Goal: Information Seeking & Learning: Learn about a topic

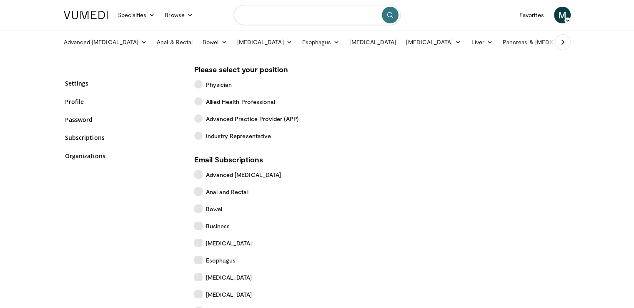
click at [277, 18] on input "Search topics, interventions" at bounding box center [317, 15] width 167 height 20
type input "**********"
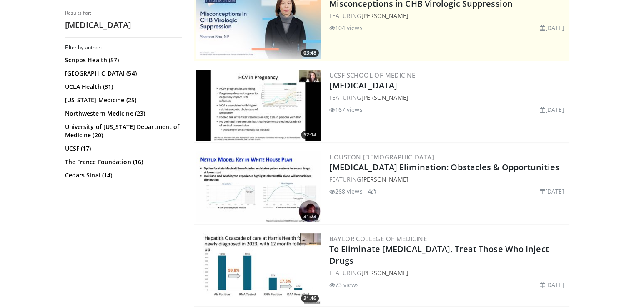
scroll to position [186, 0]
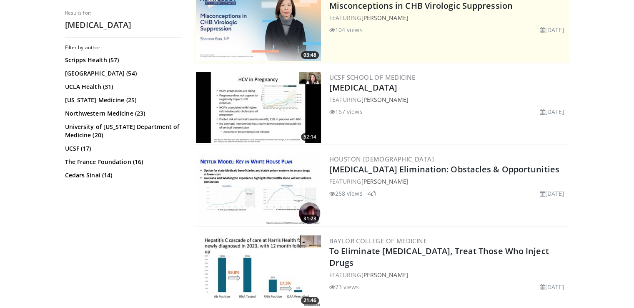
click at [248, 119] on img at bounding box center [258, 107] width 125 height 71
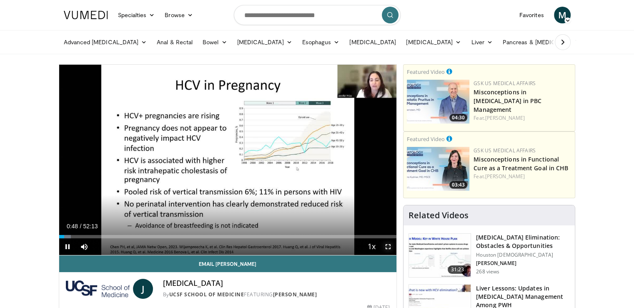
click at [386, 247] on span "Video Player" at bounding box center [388, 246] width 17 height 17
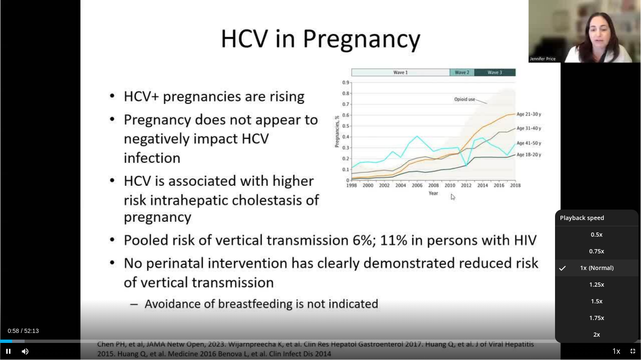
click at [611, 307] on span "Video Player" at bounding box center [616, 352] width 12 height 17
click at [614, 307] on span "Video Player" at bounding box center [616, 352] width 12 height 17
click at [616, 307] on span "Video Player" at bounding box center [616, 352] width 12 height 17
click at [616, 287] on li "1.25x" at bounding box center [596, 285] width 83 height 17
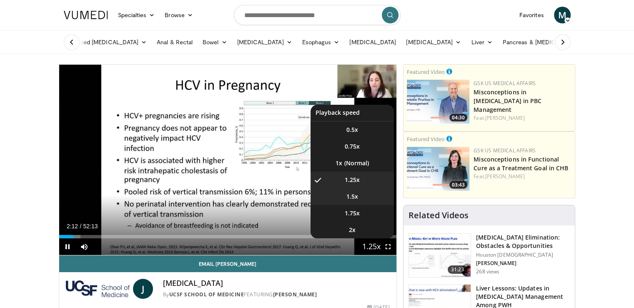
click at [358, 200] on li "1.5x" at bounding box center [352, 196] width 83 height 17
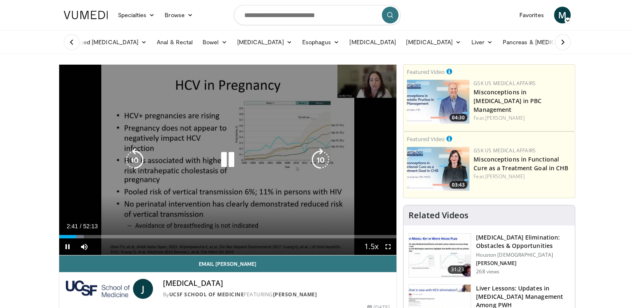
click at [229, 165] on icon "Video Player" at bounding box center [227, 159] width 23 height 23
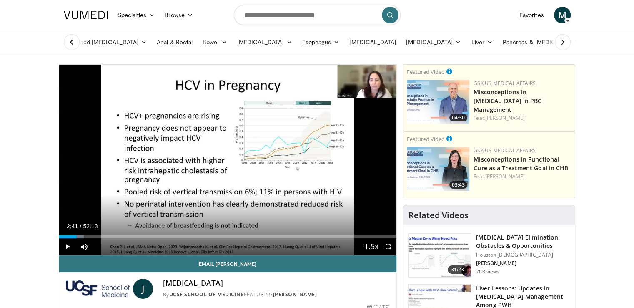
click at [229, 165] on div "10 seconds Tap to unmute" at bounding box center [228, 160] width 338 height 190
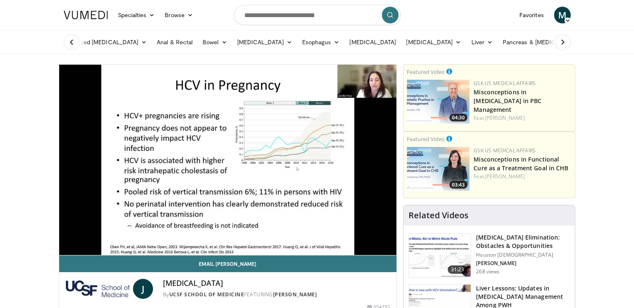
click at [229, 164] on div "10 seconds Tap to unmute" at bounding box center [228, 160] width 338 height 190
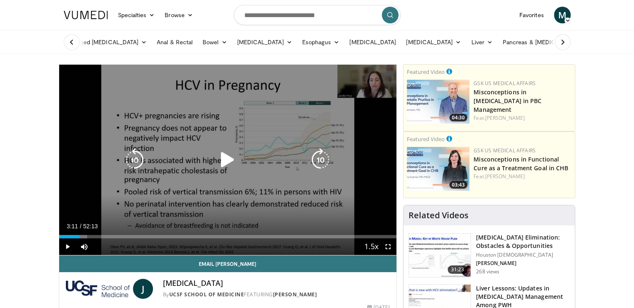
click at [228, 172] on div "10 seconds Tap to unmute" at bounding box center [228, 160] width 338 height 190
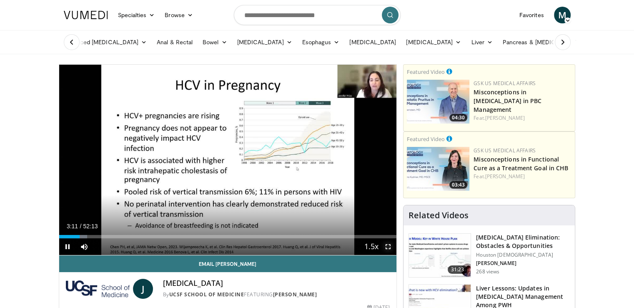
click at [389, 248] on span "Video Player" at bounding box center [388, 246] width 17 height 17
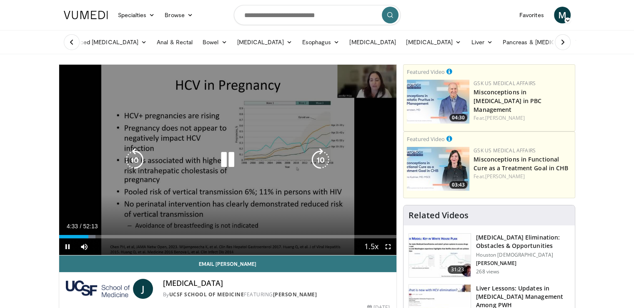
click at [138, 161] on icon "Video Player" at bounding box center [134, 159] width 23 height 23
click at [133, 161] on icon "Video Player" at bounding box center [134, 159] width 23 height 23
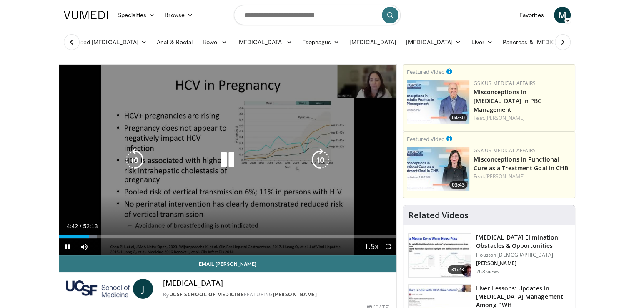
click at [245, 195] on div "40 seconds Tap to unmute" at bounding box center [228, 160] width 338 height 190
click at [295, 138] on div "40 seconds Tap to unmute" at bounding box center [228, 160] width 338 height 190
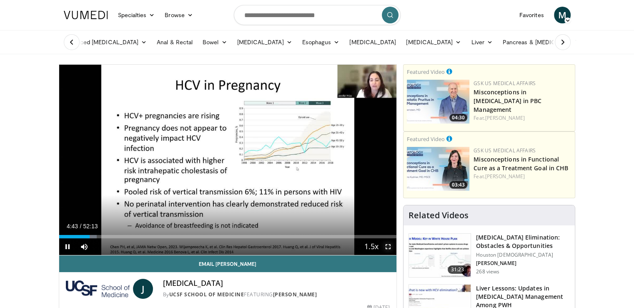
click at [388, 247] on span "Video Player" at bounding box center [388, 246] width 17 height 17
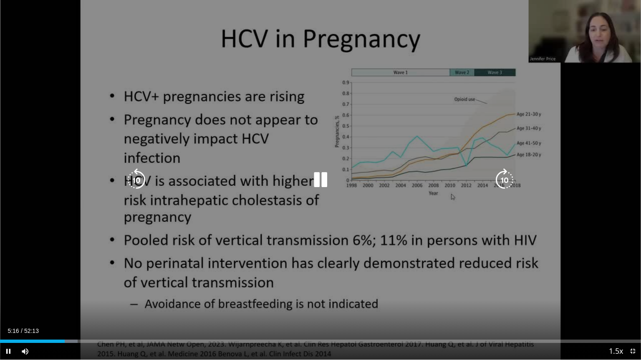
click at [326, 189] on icon "Video Player" at bounding box center [320, 180] width 23 height 23
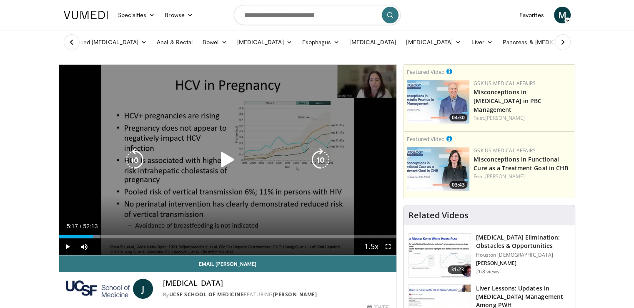
click at [254, 194] on div "40 seconds Tap to unmute" at bounding box center [228, 160] width 338 height 190
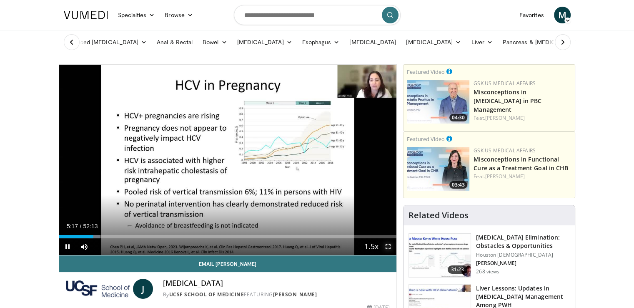
click at [386, 250] on span "Video Player" at bounding box center [388, 246] width 17 height 17
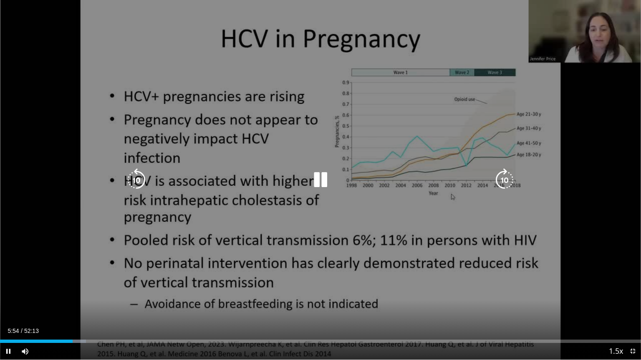
click at [357, 194] on div "40 seconds Tap to unmute" at bounding box center [320, 180] width 641 height 360
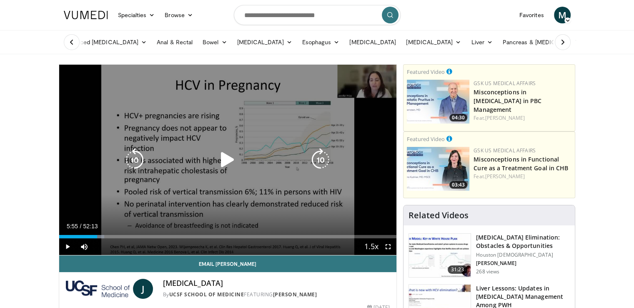
click at [236, 157] on icon "Video Player" at bounding box center [227, 159] width 23 height 23
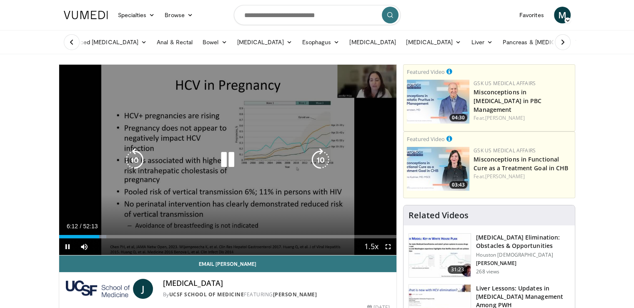
click at [231, 158] on icon "Video Player" at bounding box center [227, 159] width 23 height 23
click at [232, 161] on icon "Video Player" at bounding box center [227, 159] width 23 height 23
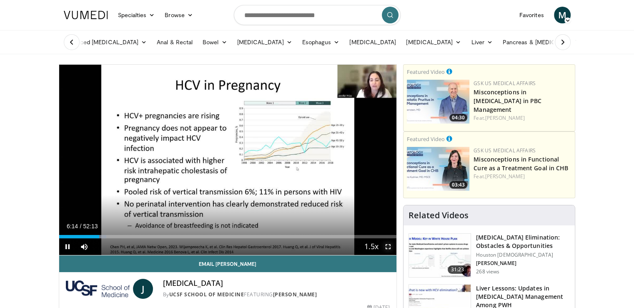
click at [388, 249] on span "Video Player" at bounding box center [388, 246] width 17 height 17
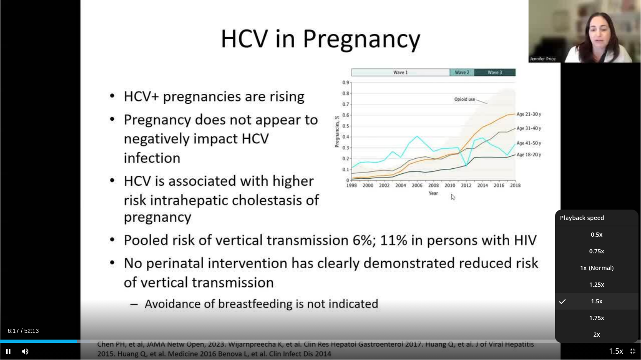
click at [621, 307] on span "Video Player" at bounding box center [616, 352] width 12 height 17
click at [598, 307] on span "2x" at bounding box center [596, 335] width 7 height 8
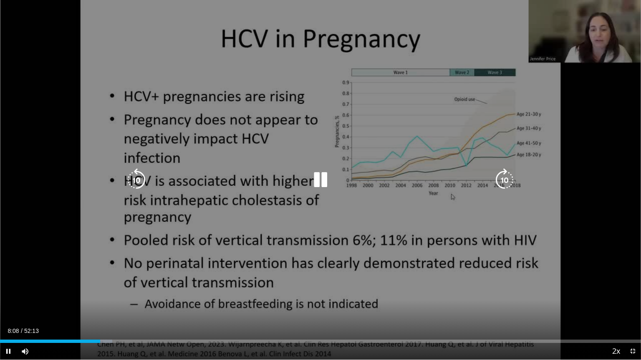
click at [514, 172] on icon "Video Player" at bounding box center [504, 180] width 23 height 23
click at [506, 177] on icon "Video Player" at bounding box center [504, 180] width 23 height 23
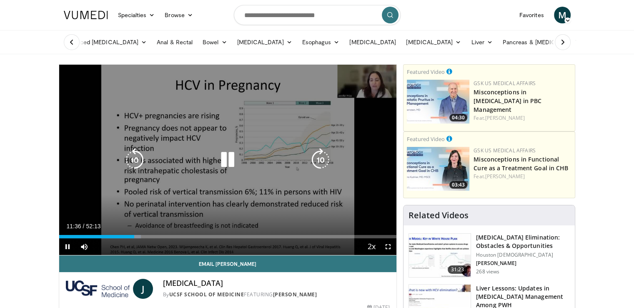
click at [217, 146] on div "40 seconds Tap to unmute" at bounding box center [228, 160] width 338 height 190
click at [223, 153] on icon "Video Player" at bounding box center [227, 159] width 23 height 23
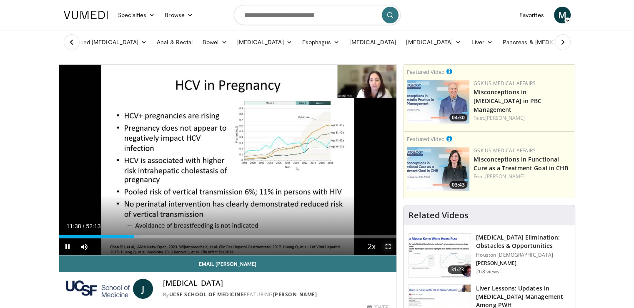
click at [385, 244] on span "Video Player" at bounding box center [388, 246] width 17 height 17
click at [382, 252] on span "Video Player" at bounding box center [388, 246] width 17 height 17
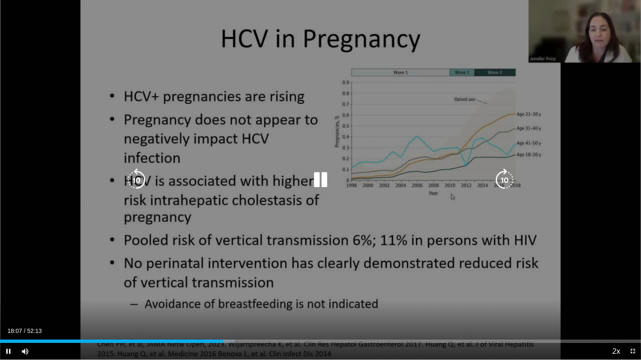
click at [329, 181] on icon "Video Player" at bounding box center [320, 180] width 23 height 23
click at [138, 183] on icon "Video Player" at bounding box center [136, 180] width 23 height 23
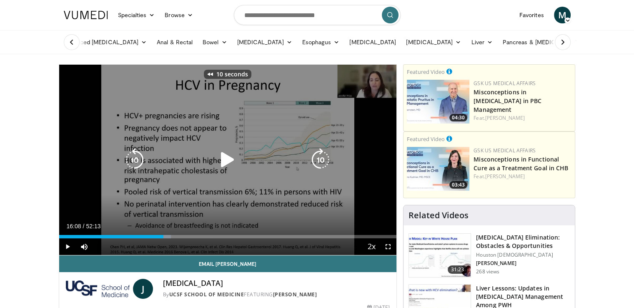
click at [227, 162] on icon "Video Player" at bounding box center [227, 159] width 23 height 23
click at [133, 161] on icon "Video Player" at bounding box center [134, 159] width 23 height 23
click at [135, 163] on icon "Video Player" at bounding box center [134, 159] width 23 height 23
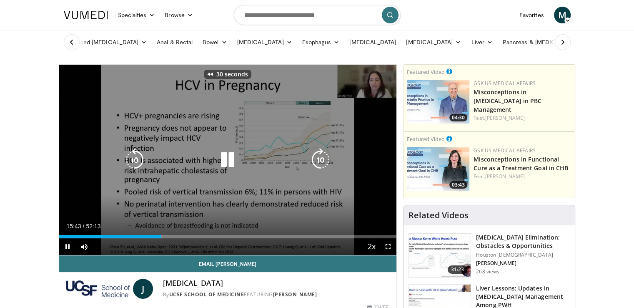
click at [135, 163] on icon "Video Player" at bounding box center [134, 159] width 23 height 23
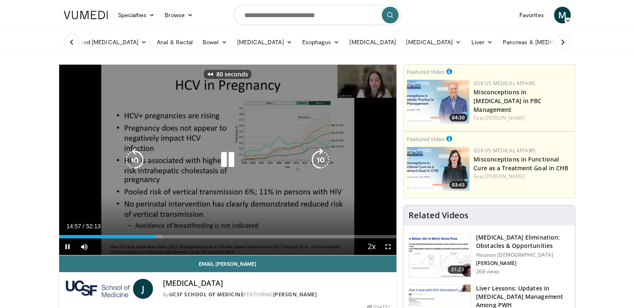
click at [135, 163] on icon "Video Player" at bounding box center [134, 159] width 23 height 23
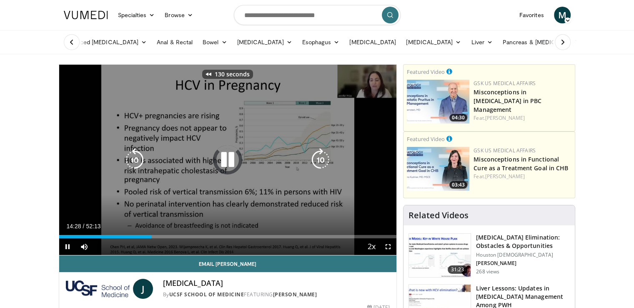
click at [135, 163] on icon "Video Player" at bounding box center [134, 159] width 23 height 23
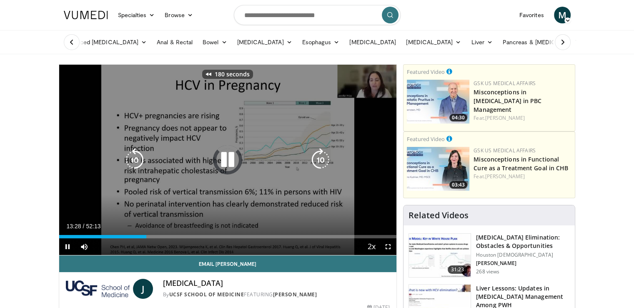
click at [135, 163] on icon "Video Player" at bounding box center [134, 159] width 23 height 23
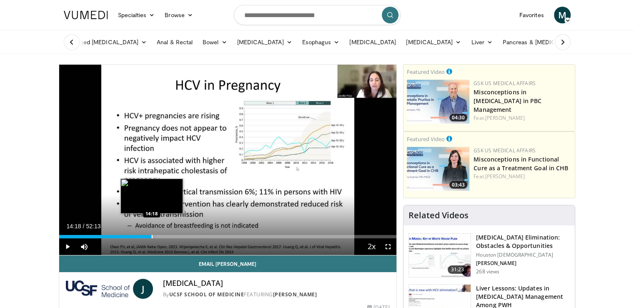
click at [152, 235] on div "Progress Bar" at bounding box center [152, 236] width 1 height 3
click at [154, 235] on div "Progress Bar" at bounding box center [154, 236] width 1 height 3
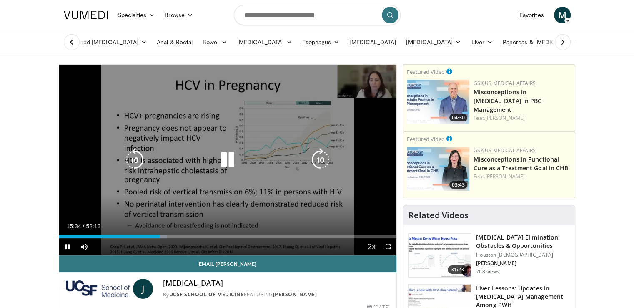
click at [140, 164] on icon "Video Player" at bounding box center [134, 159] width 23 height 23
click at [139, 161] on icon "Video Player" at bounding box center [134, 159] width 23 height 23
click at [138, 166] on icon "Video Player" at bounding box center [134, 159] width 23 height 23
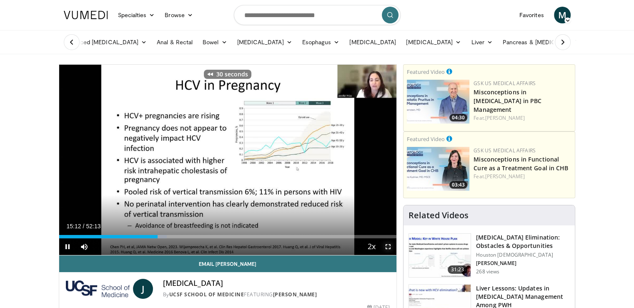
click at [385, 249] on span "Video Player" at bounding box center [388, 246] width 17 height 17
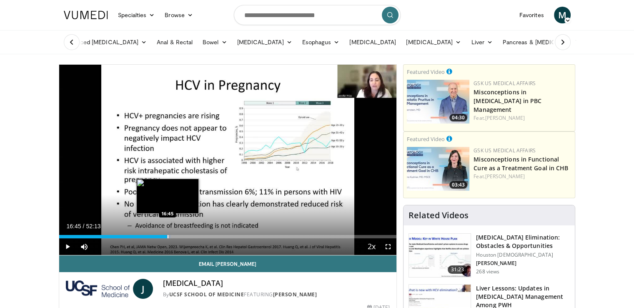
click at [168, 235] on div "Progress Bar" at bounding box center [168, 236] width 1 height 3
click at [173, 236] on div "Progress Bar" at bounding box center [173, 236] width 1 height 3
click at [177, 237] on div "Progress Bar" at bounding box center [177, 236] width 1 height 3
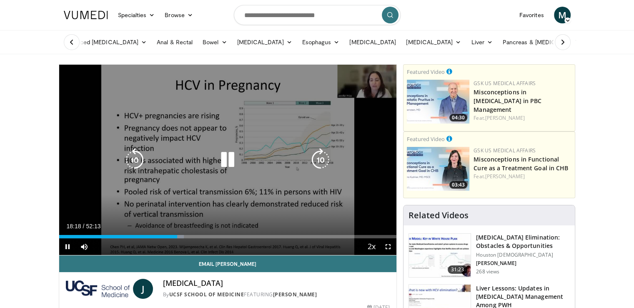
click at [226, 178] on div "30 seconds Tap to unmute" at bounding box center [228, 160] width 338 height 190
click at [230, 162] on icon "Video Player" at bounding box center [227, 159] width 23 height 23
click at [222, 196] on div "30 seconds Tap to unmute" at bounding box center [228, 160] width 338 height 190
click at [224, 166] on icon "Video Player" at bounding box center [227, 159] width 23 height 23
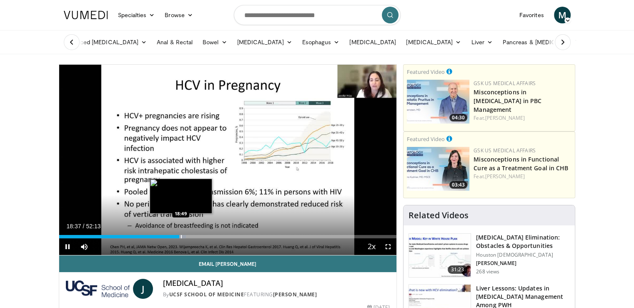
click at [180, 237] on div "Loaded : 37.60% 18:37 18:49" at bounding box center [228, 236] width 338 height 3
click at [186, 235] on div "Progress Bar" at bounding box center [186, 236] width 1 height 3
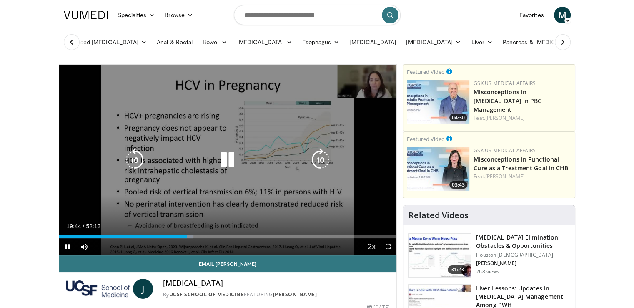
click at [227, 158] on icon "Video Player" at bounding box center [227, 159] width 23 height 23
